Goal: Task Accomplishment & Management: Complete application form

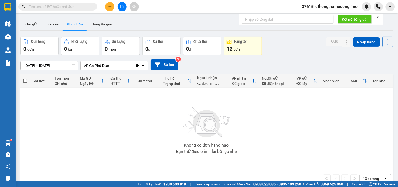
click at [112, 4] on button at bounding box center [109, 6] width 9 height 9
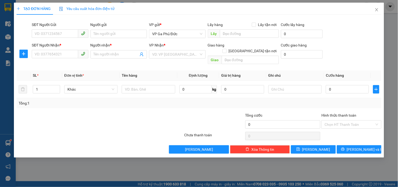
click at [67, 38] on div "SĐT Người Gửi VD: 0371234567" at bounding box center [60, 31] width 56 height 18
click at [70, 35] on input "SĐT Người Gửi" at bounding box center [55, 33] width 46 height 8
type input "0367129990"
click at [64, 46] on div "0367129990 - A QUÝ" at bounding box center [60, 44] width 50 height 6
type input "A QUÝ"
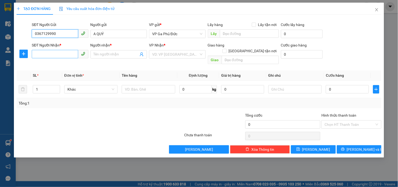
type input "0367129990"
click at [56, 56] on input "SĐT Người Nhận *" at bounding box center [55, 54] width 46 height 8
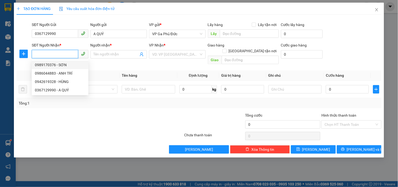
click at [62, 64] on div "0989170376 - SƠN" at bounding box center [60, 65] width 50 height 6
type input "0989170376"
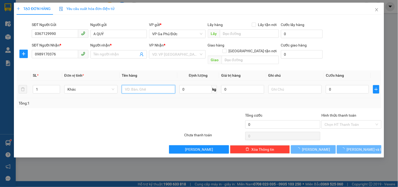
type input "SƠN"
click at [136, 86] on input "text" at bounding box center [148, 89] width 53 height 8
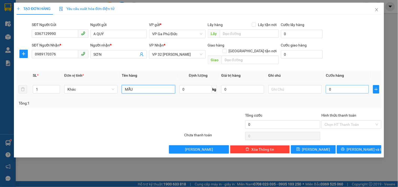
type input "MẪU"
click at [343, 85] on input "0" at bounding box center [347, 89] width 43 height 8
type input "3"
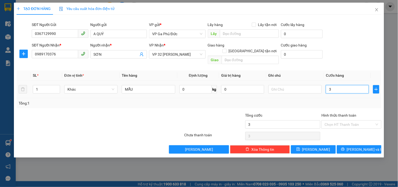
type input "30"
type input "30.000"
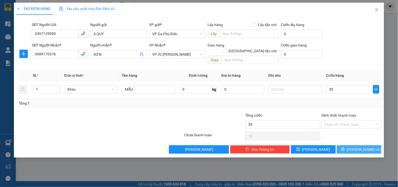
type input "30.000"
click at [360, 147] on span "[PERSON_NAME] và In" at bounding box center [365, 150] width 37 height 6
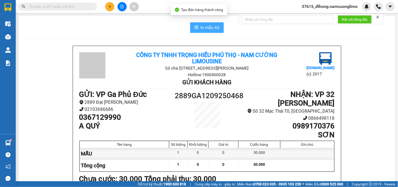
click at [199, 25] on button "In mẫu A5" at bounding box center [207, 27] width 34 height 11
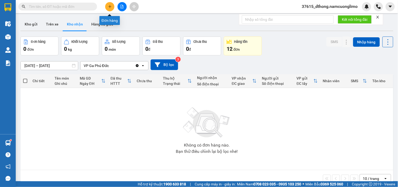
click at [111, 7] on icon "plus" at bounding box center [110, 7] width 4 height 4
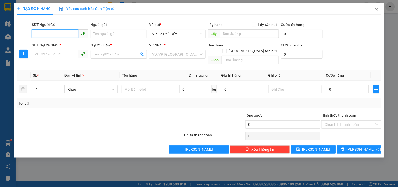
click at [69, 35] on input "SĐT Người Gửi" at bounding box center [55, 33] width 46 height 8
type input "0931168687"
click at [98, 35] on input "Người gửi" at bounding box center [119, 34] width 56 height 8
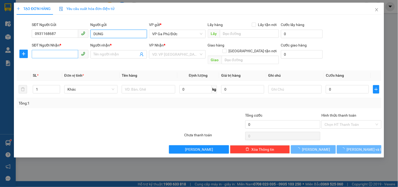
type input "DUNG"
click at [72, 55] on input "SĐT Người Nhận *" at bounding box center [55, 54] width 46 height 8
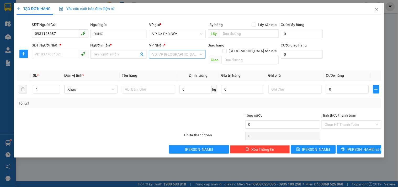
click at [166, 56] on input "search" at bounding box center [175, 54] width 46 height 8
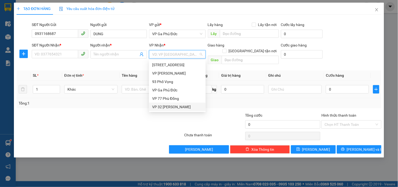
drag, startPoint x: 164, startPoint y: 107, endPoint x: 110, endPoint y: 77, distance: 62.8
click at [164, 106] on div "VP 32 [PERSON_NAME]" at bounding box center [177, 107] width 50 height 6
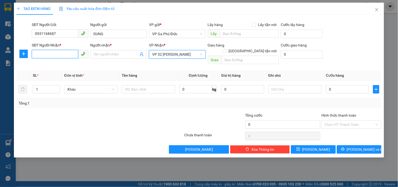
click at [61, 55] on input "SĐT Người Nhận *" at bounding box center [55, 54] width 46 height 8
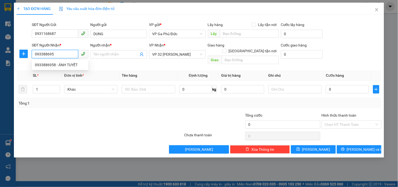
type input "0933886958"
drag, startPoint x: 75, startPoint y: 64, endPoint x: 79, endPoint y: 66, distance: 4.2
click at [75, 64] on div "0933886958 - ÁNH TUYẾT" at bounding box center [60, 65] width 50 height 6
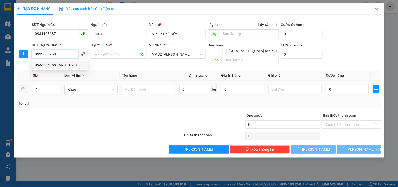
type input "ÁNH TUYẾT"
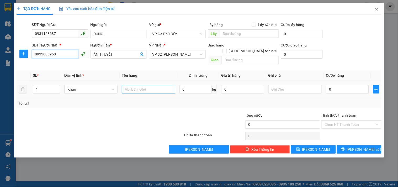
type input "0933886958"
click at [136, 85] on input "text" at bounding box center [148, 89] width 53 height 8
type input "D"
type input "ĐÒ GỐM"
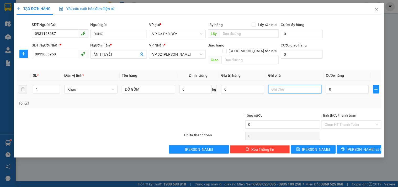
click at [306, 85] on input "text" at bounding box center [295, 89] width 53 height 8
type input "HÀNG DỄ VỠ"
drag, startPoint x: 334, startPoint y: 83, endPoint x: 325, endPoint y: 90, distance: 10.9
click at [334, 85] on input "0" at bounding box center [347, 89] width 43 height 8
type input "4"
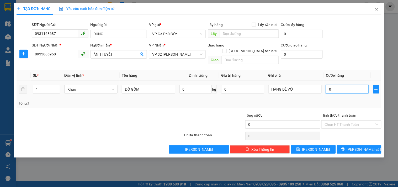
type input "4"
type input "40"
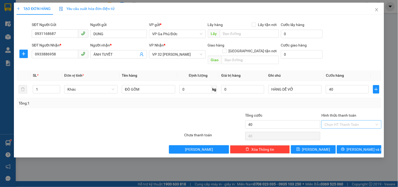
type input "40.000"
click at [335, 121] on input "Hình thức thanh toán" at bounding box center [350, 125] width 50 height 8
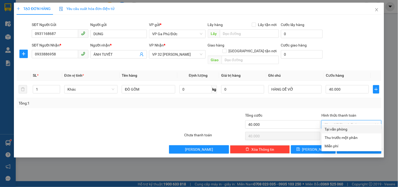
click at [337, 128] on div "Tại văn phòng" at bounding box center [352, 129] width 54 height 6
type input "0"
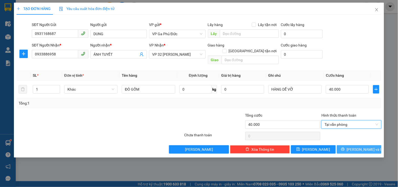
click at [358, 147] on span "[PERSON_NAME] và In" at bounding box center [365, 150] width 37 height 6
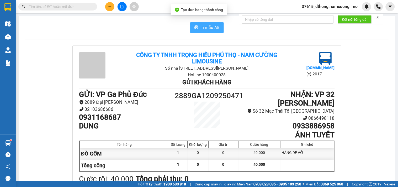
click at [202, 25] on span "In mẫu A5" at bounding box center [210, 27] width 19 height 7
